Goal: Task Accomplishment & Management: Use online tool/utility

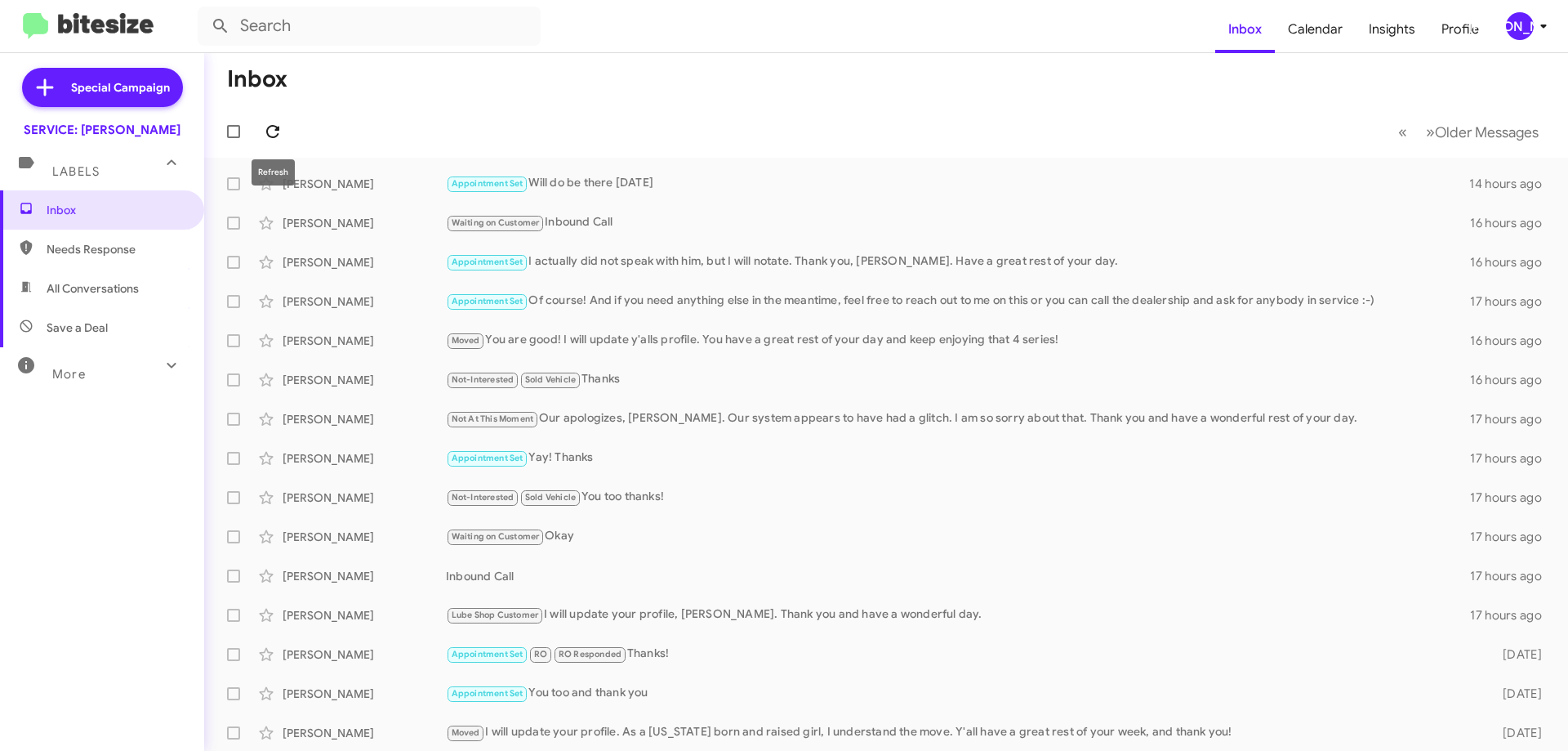
click at [268, 130] on icon at bounding box center [273, 132] width 13 height 13
click at [123, 287] on span "All Conversations" at bounding box center [92, 289] width 92 height 17
type input "in:all-conversations"
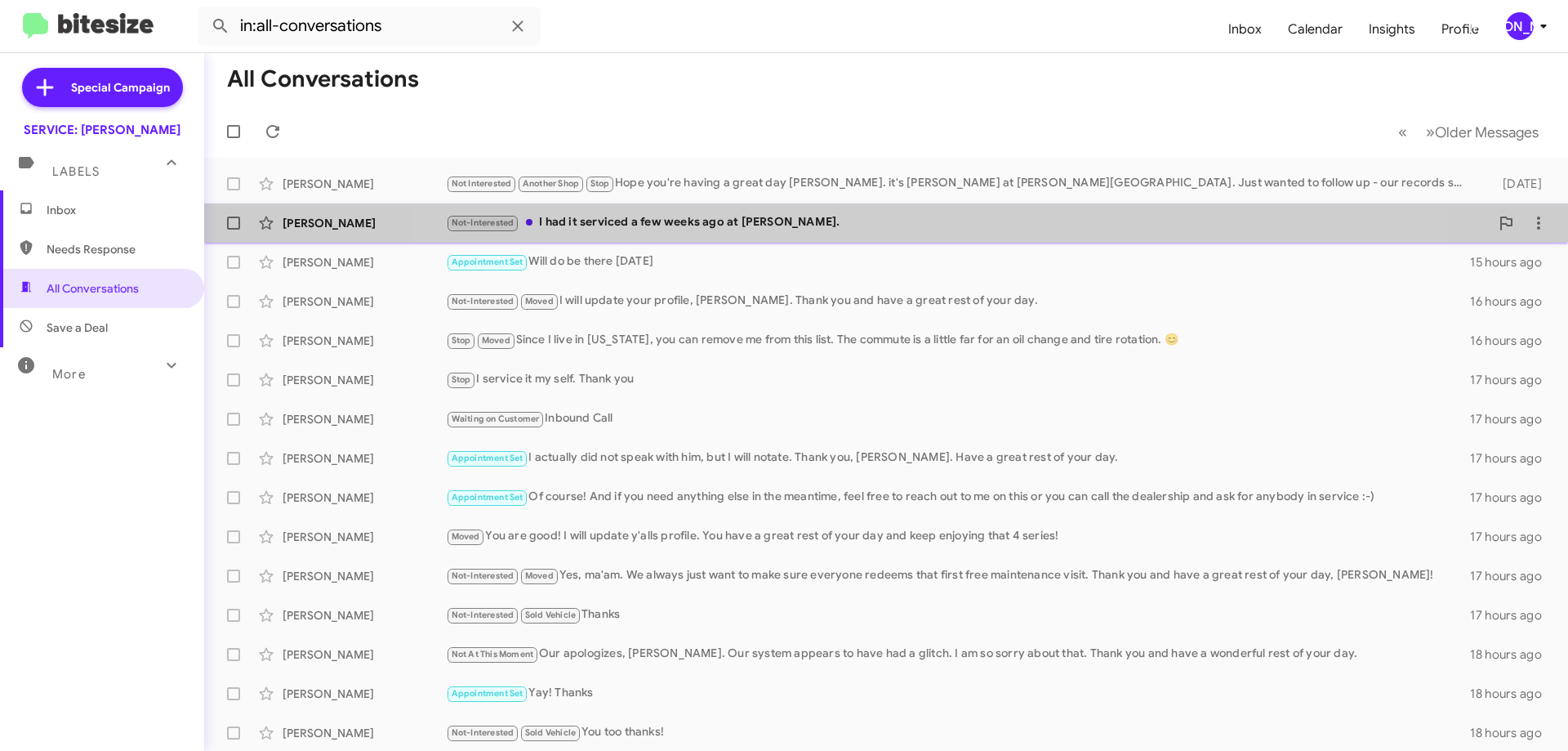
click at [922, 233] on div "Patricia Ging Not-Interested I had it serviced a few weeks ago at Don Ledford. …" at bounding box center [886, 222] width 1338 height 33
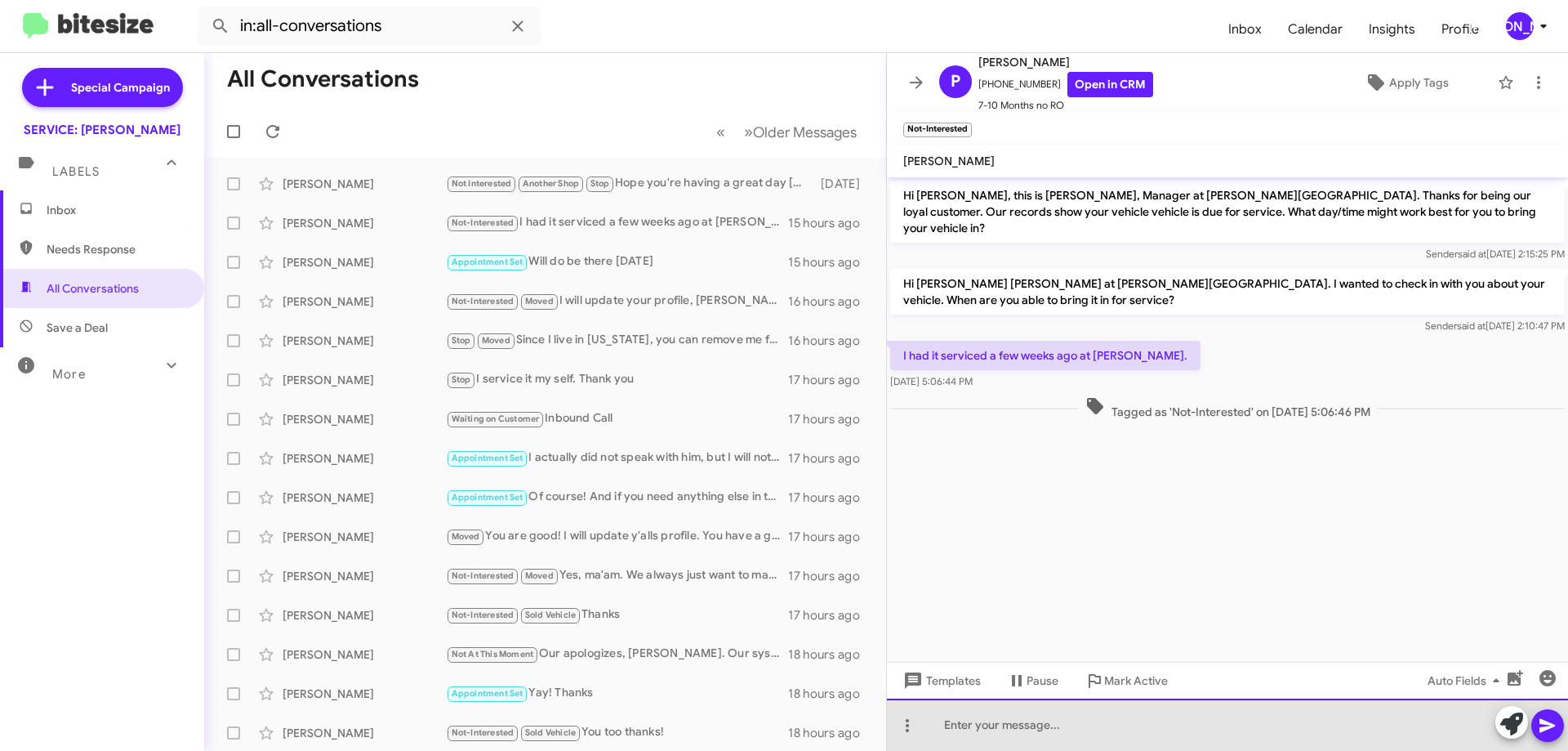
click at [1261, 719] on div at bounding box center [1227, 725] width 681 height 52
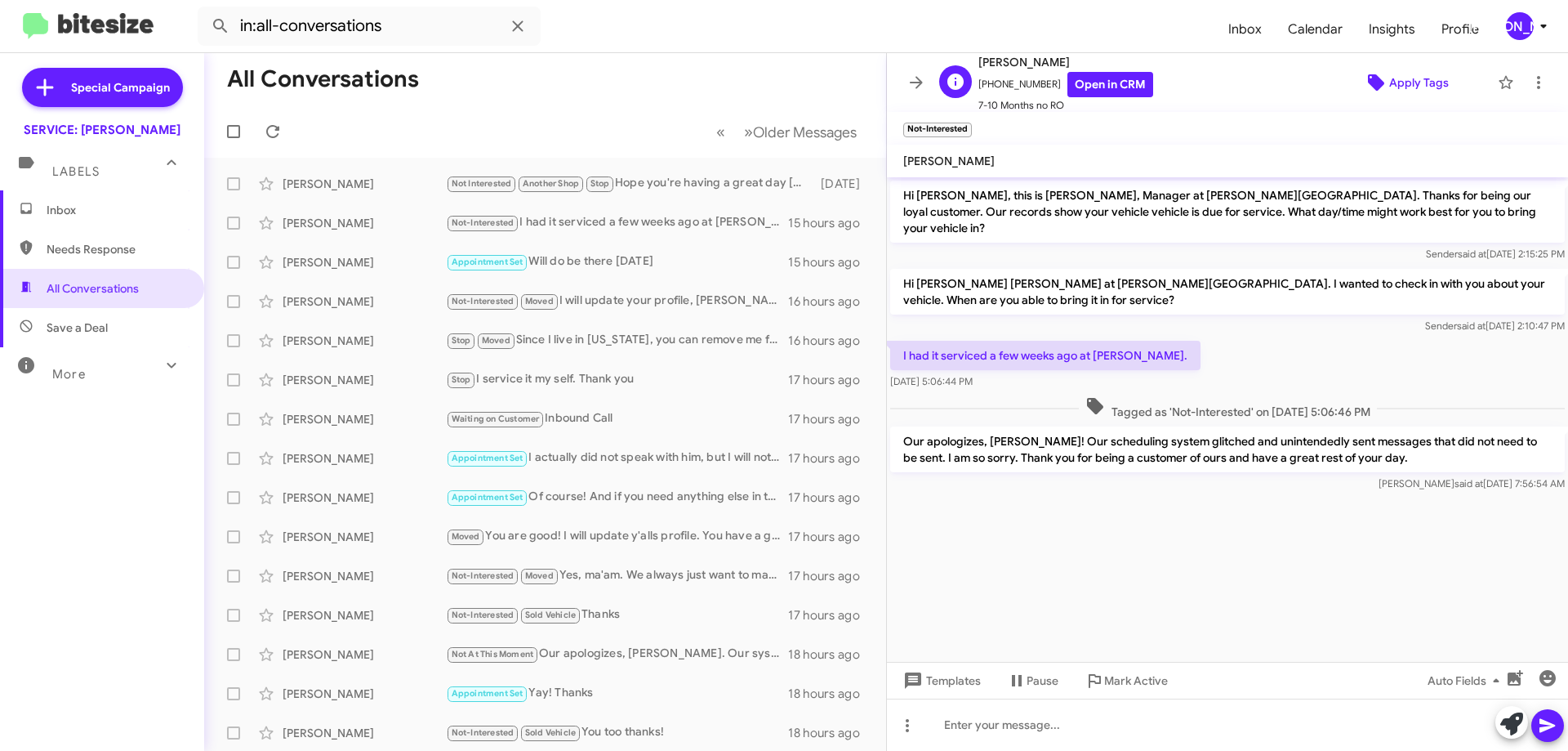
click at [1405, 78] on span "Apply Tags" at bounding box center [1419, 83] width 59 height 30
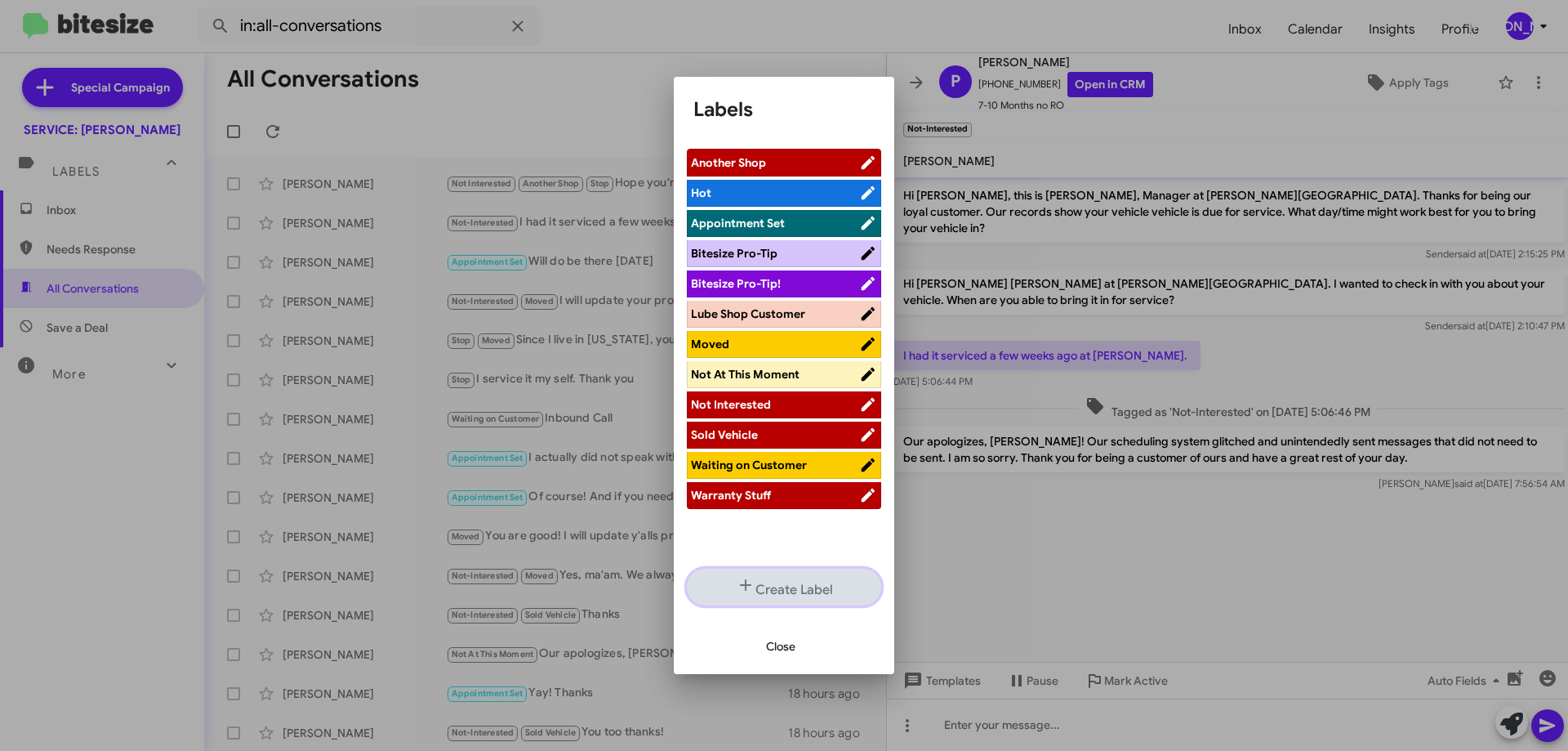
click at [780, 592] on button "Create Label" at bounding box center [783, 587] width 194 height 37
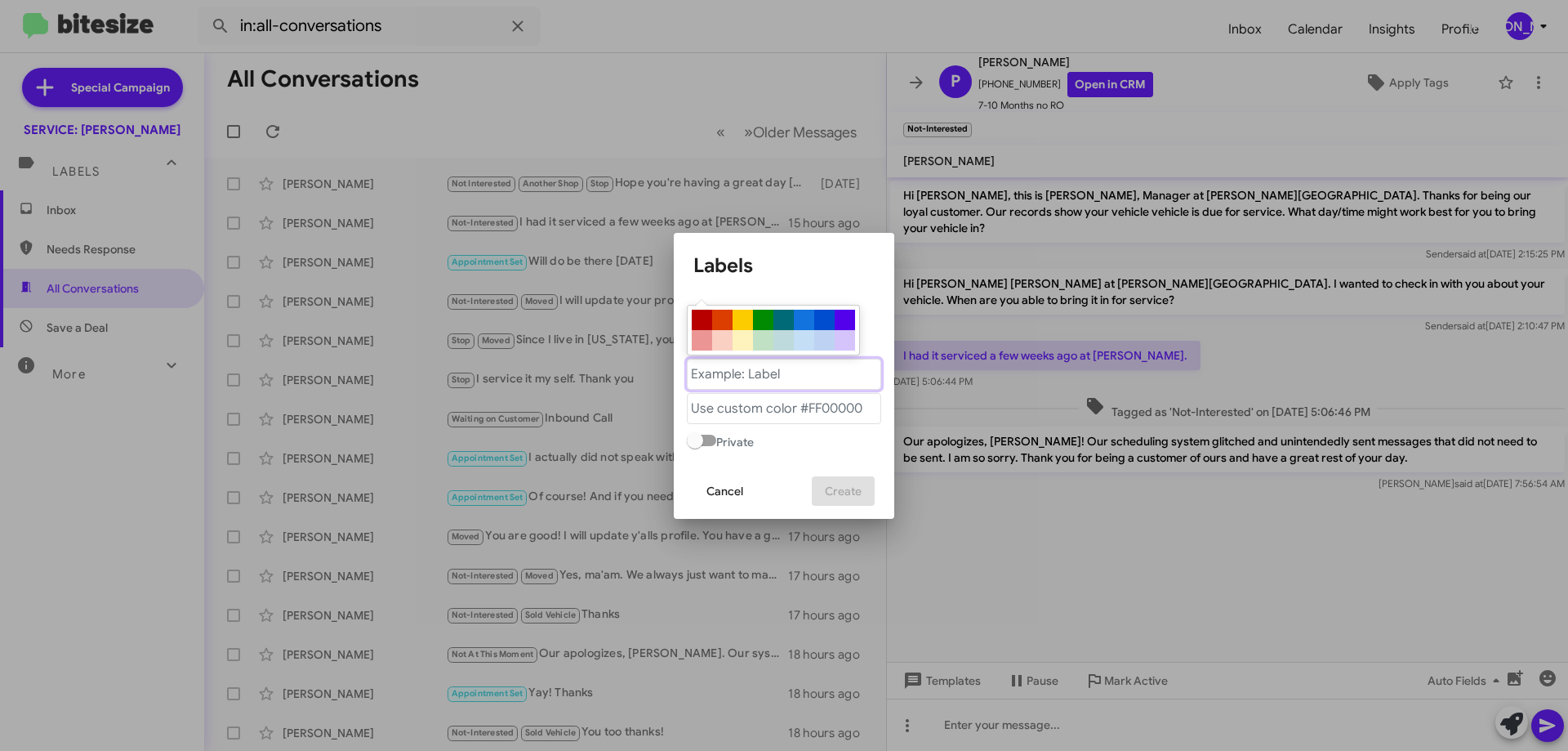
click at [826, 383] on "text" at bounding box center [783, 374] width 194 height 31
type "A"
type "Recently Done"
click at [855, 316] on div at bounding box center [845, 320] width 20 height 20
type "#5300eb"
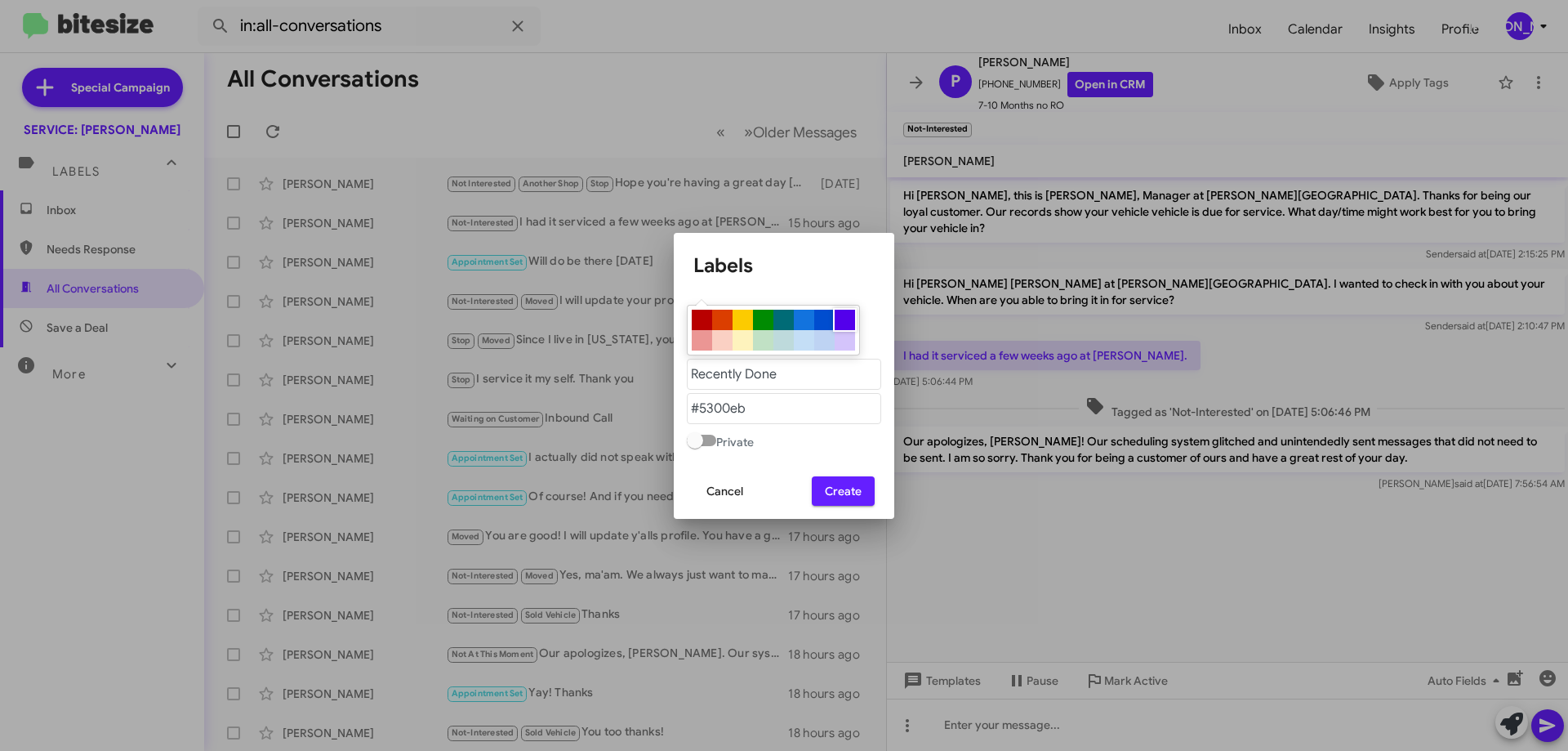
click at [851, 490] on span "Create" at bounding box center [843, 492] width 37 height 30
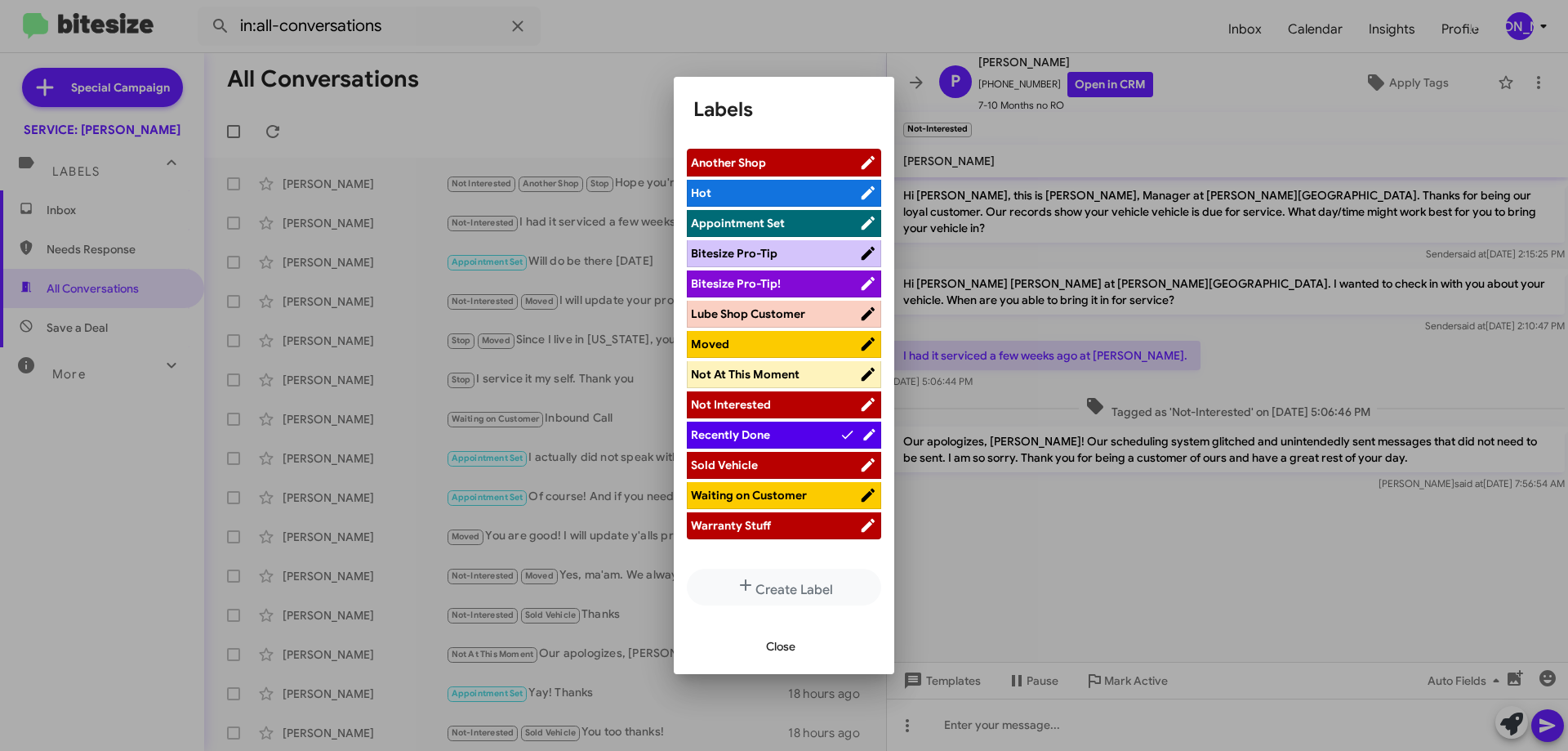
click at [770, 647] on span "Close" at bounding box center [781, 647] width 30 height 30
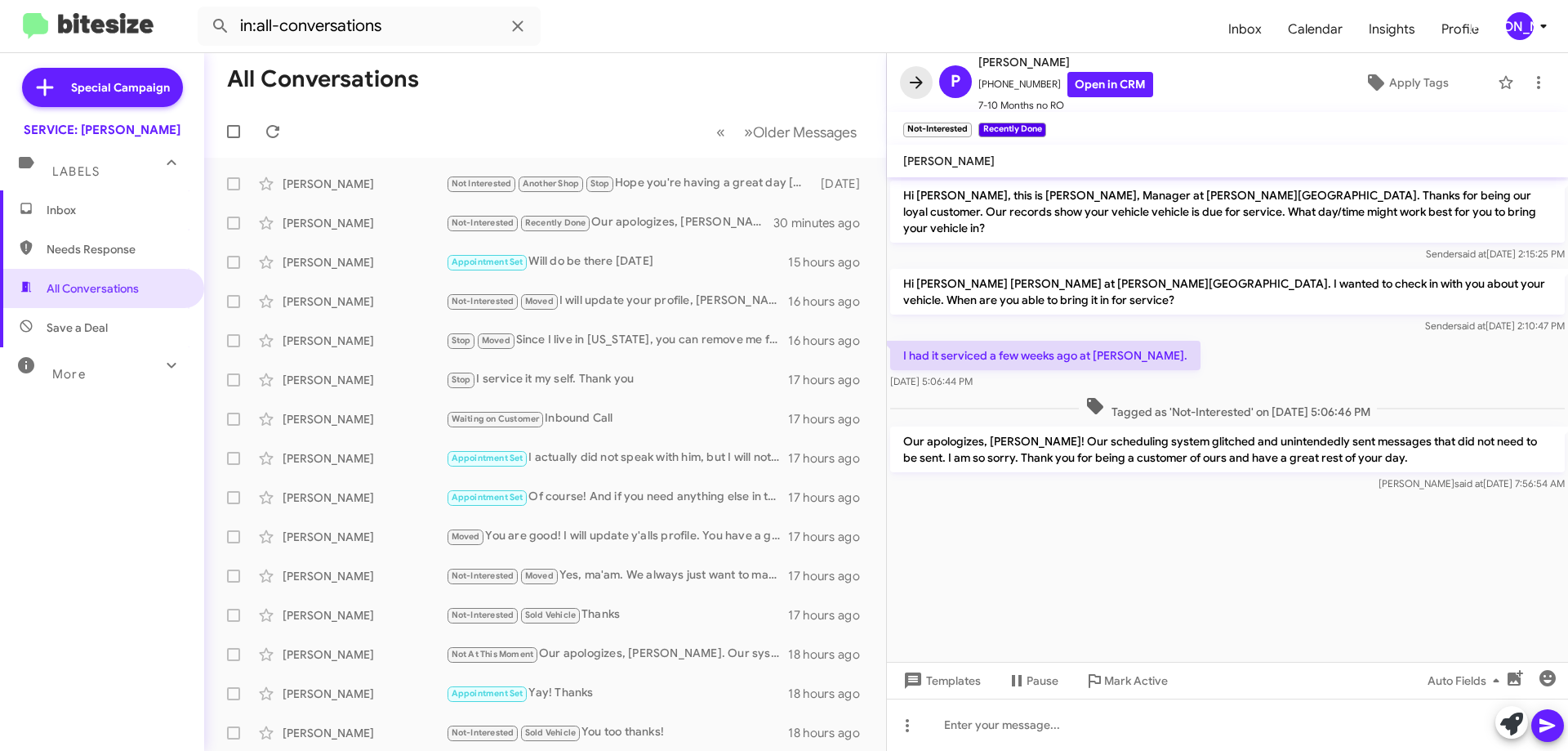
click at [922, 78] on icon at bounding box center [916, 82] width 20 height 20
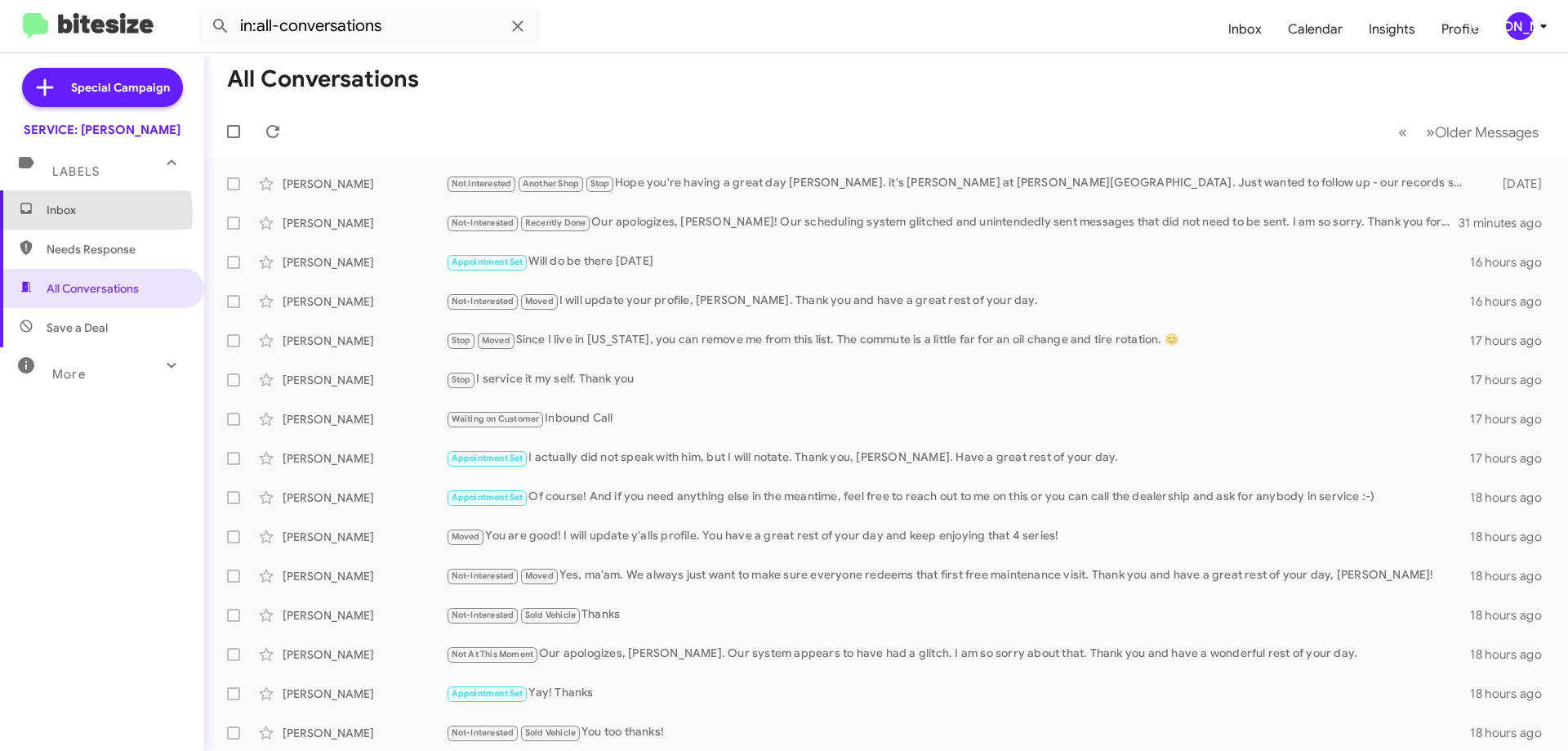
click at [71, 213] on span "Inbox" at bounding box center [115, 210] width 138 height 17
